Goal: Information Seeking & Learning: Understand process/instructions

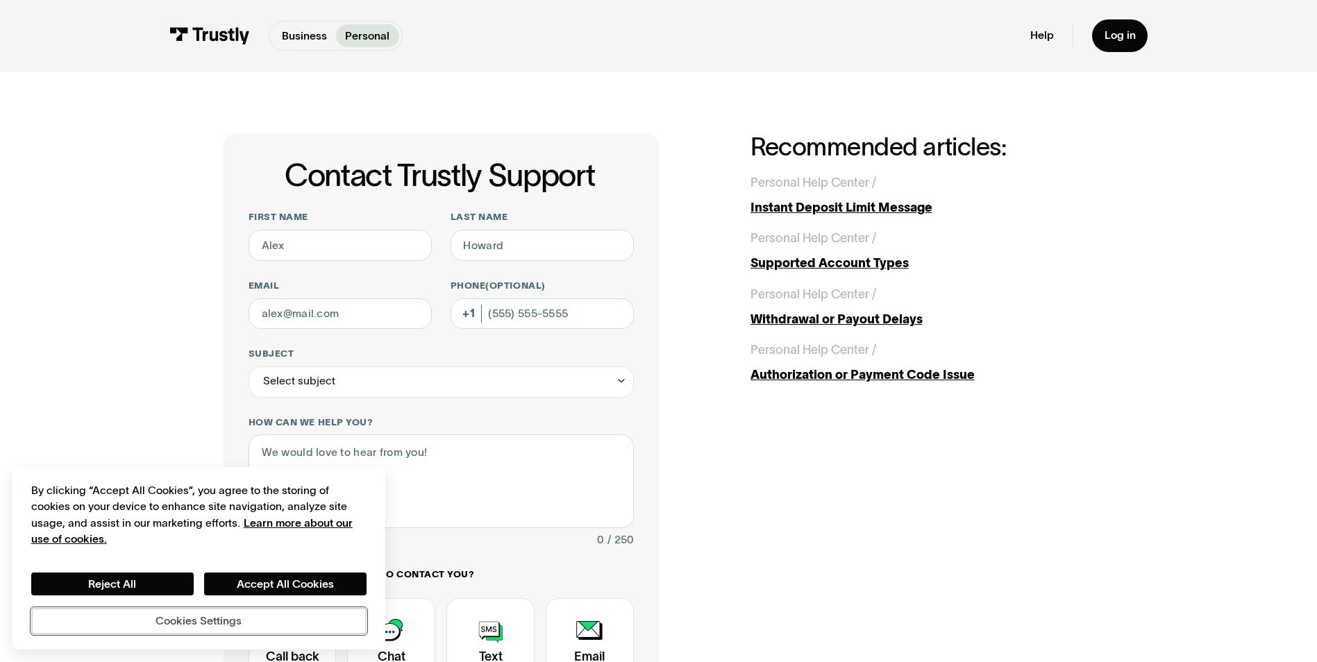
click at [228, 612] on button "Cookies Settings" at bounding box center [198, 621] width 335 height 26
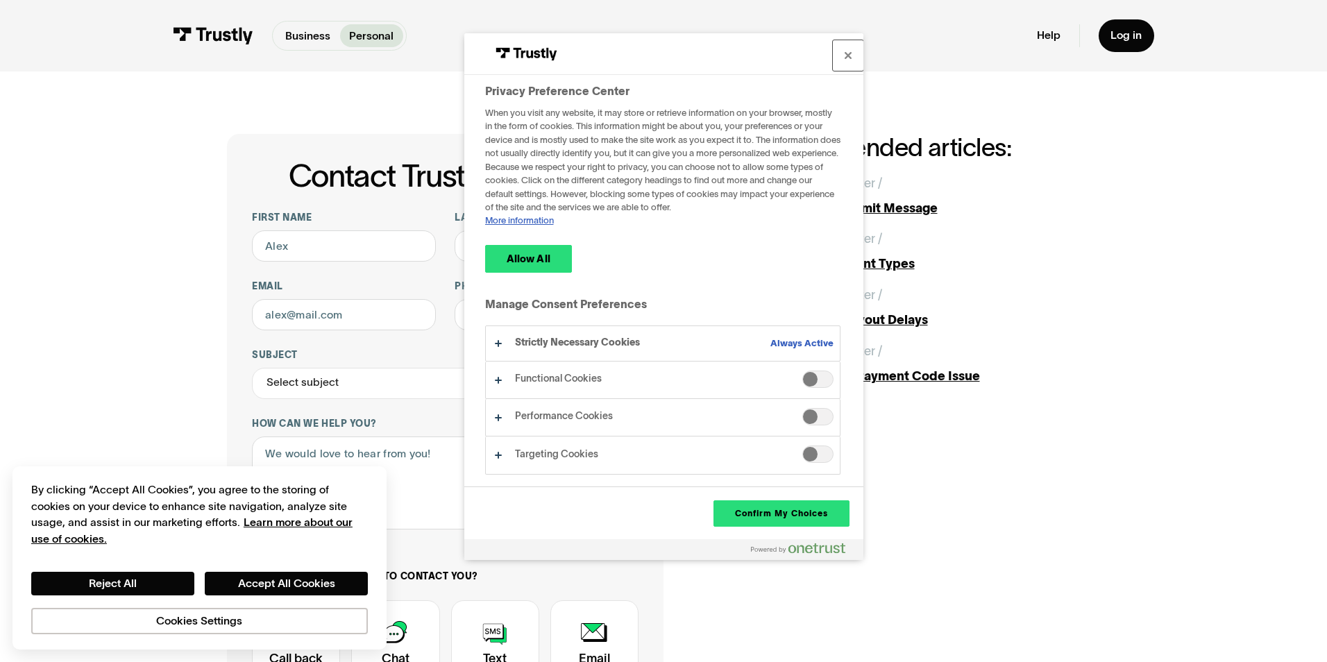
click at [847, 60] on button "Close" at bounding box center [848, 55] width 31 height 31
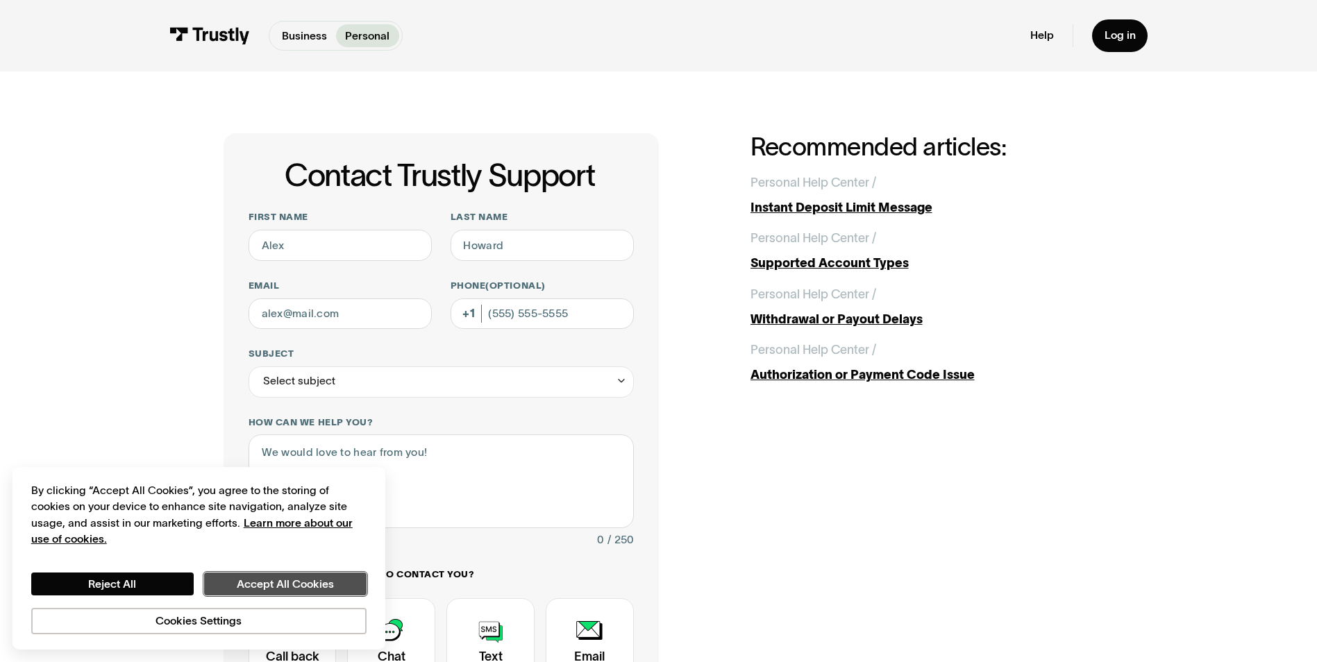
click at [258, 577] on button "Accept All Cookies" at bounding box center [285, 585] width 162 height 24
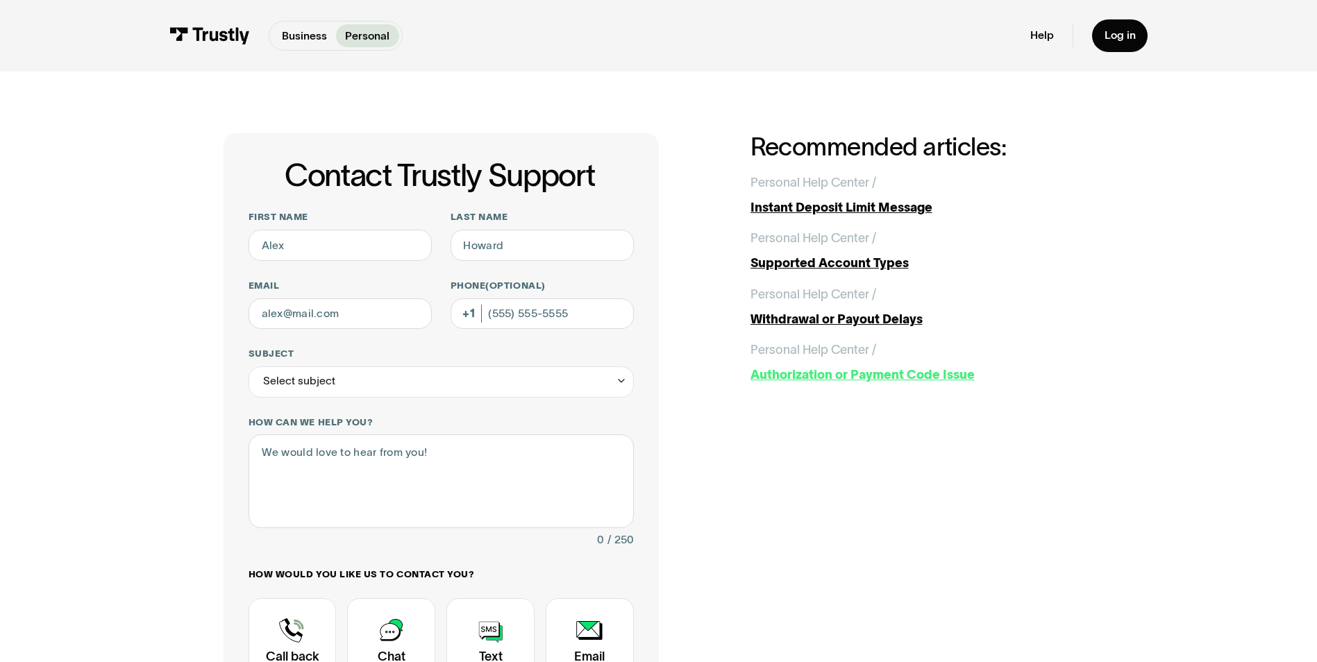
click at [1094, 353] on div "Personal Help Center / Transaction Support /" at bounding box center [923, 350] width 344 height 19
